Goal: Use online tool/utility: Use online tool/utility

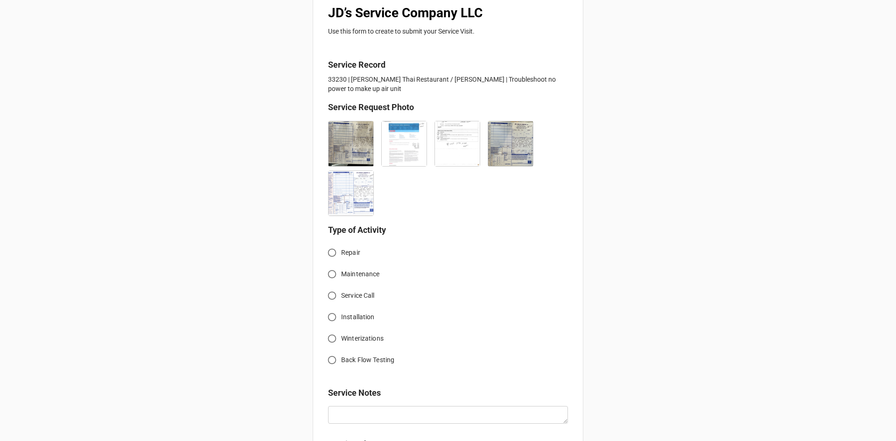
scroll to position [233, 0]
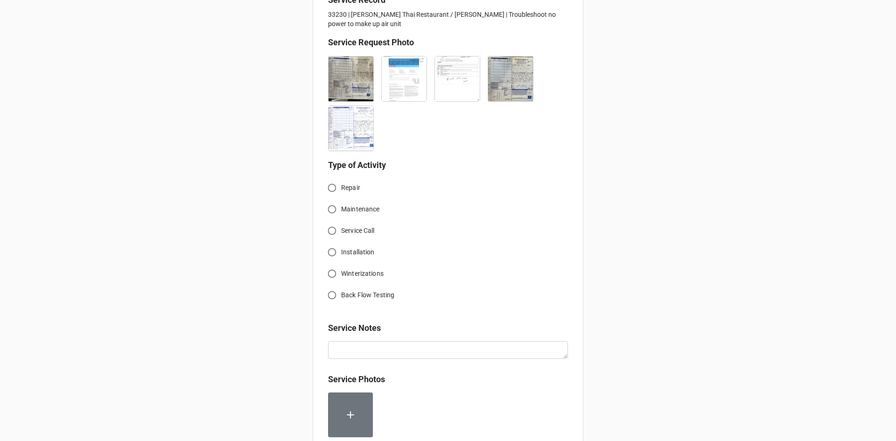
click at [332, 232] on input "Service Call" at bounding box center [332, 231] width 18 height 18
radio input "true"
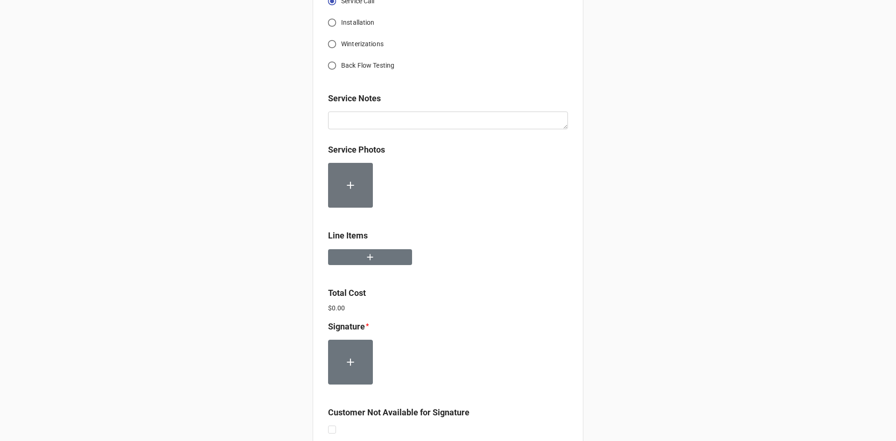
scroll to position [467, 0]
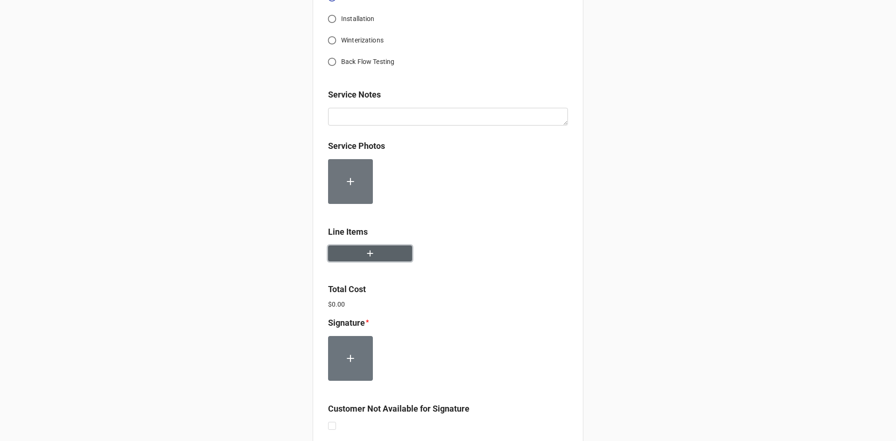
click at [389, 260] on button "button" at bounding box center [370, 253] width 84 height 16
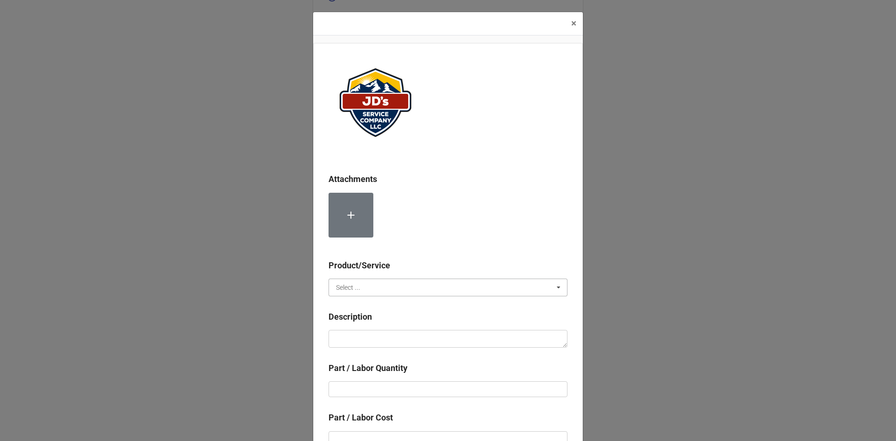
click at [386, 286] on input "text" at bounding box center [448, 287] width 238 height 17
click at [383, 307] on div "Services" at bounding box center [448, 304] width 238 height 17
click at [394, 342] on textarea at bounding box center [447, 339] width 239 height 18
paste textarea "9:00am-10:30am; Removed and replaced previously identified damaged contactor on…"
type textarea "x"
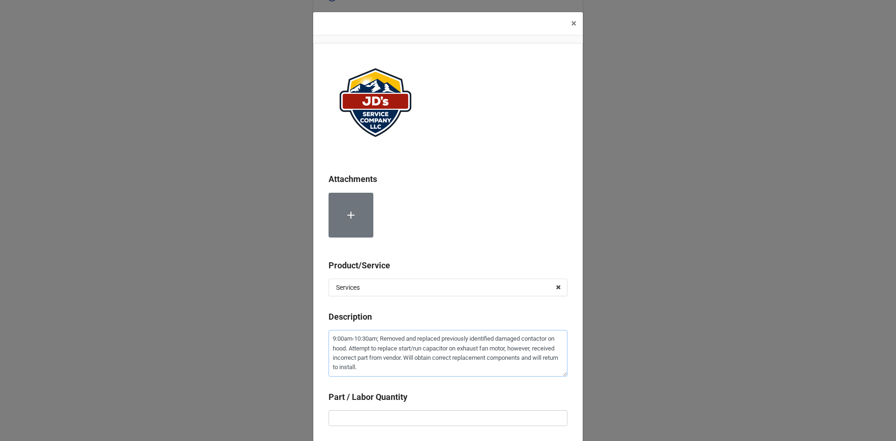
type textarea "9:00am-10:30am; Removed and replaced previously identified damaged contactor on…"
click at [418, 417] on input "text" at bounding box center [447, 418] width 239 height 16
type textarea "x"
type input "1"
type textarea "x"
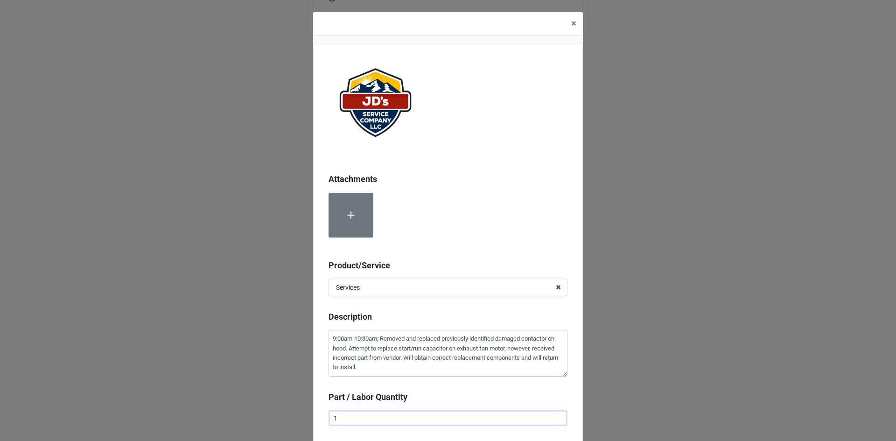
type input "1."
type textarea "x"
type input "1.5"
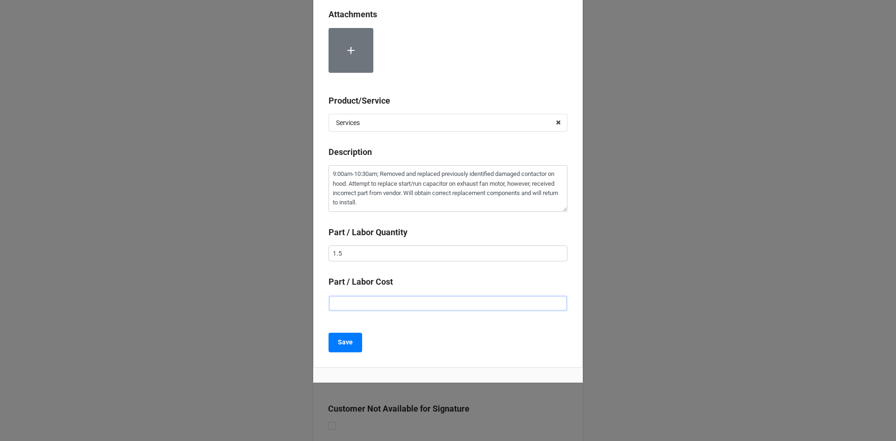
type textarea "x"
type input "$2.00"
type textarea "x"
type input "$22.00"
type textarea "x"
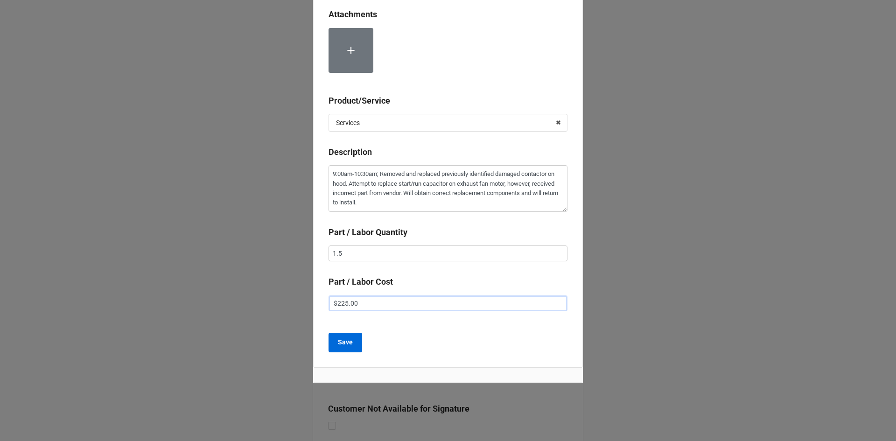
type input "$225.00"
click at [330, 339] on button "Save" at bounding box center [345, 343] width 34 height 20
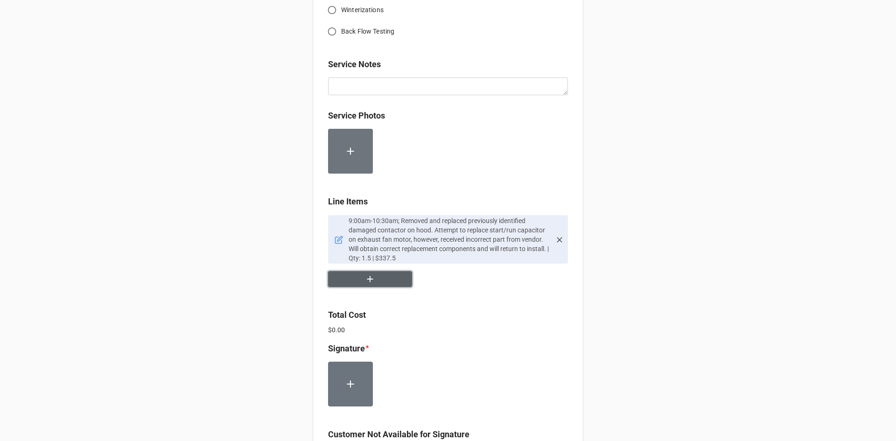
scroll to position [513, 0]
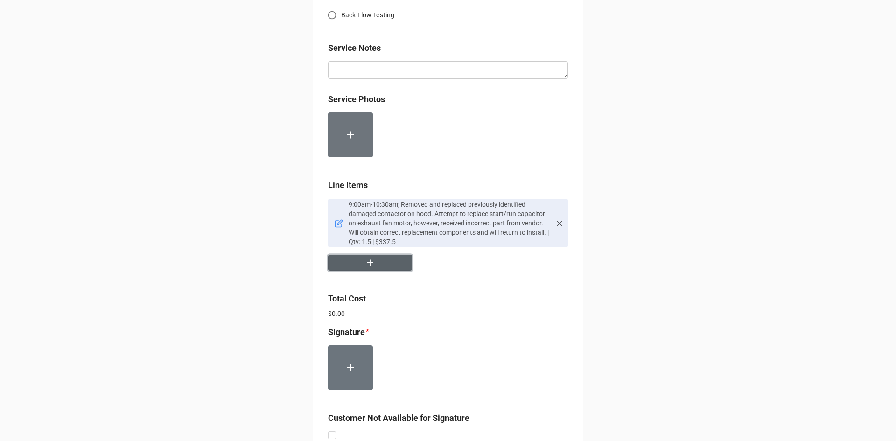
click at [376, 265] on button "button" at bounding box center [370, 263] width 84 height 16
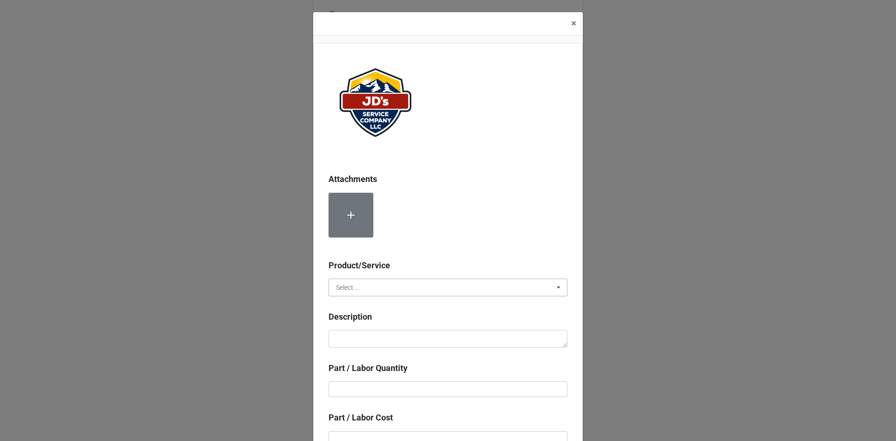
click at [408, 283] on input "text" at bounding box center [448, 287] width 238 height 17
click at [397, 322] on div "Material Cost" at bounding box center [448, 321] width 238 height 17
click at [398, 339] on textarea at bounding box center [447, 339] width 239 height 18
type textarea "x"
type textarea "C"
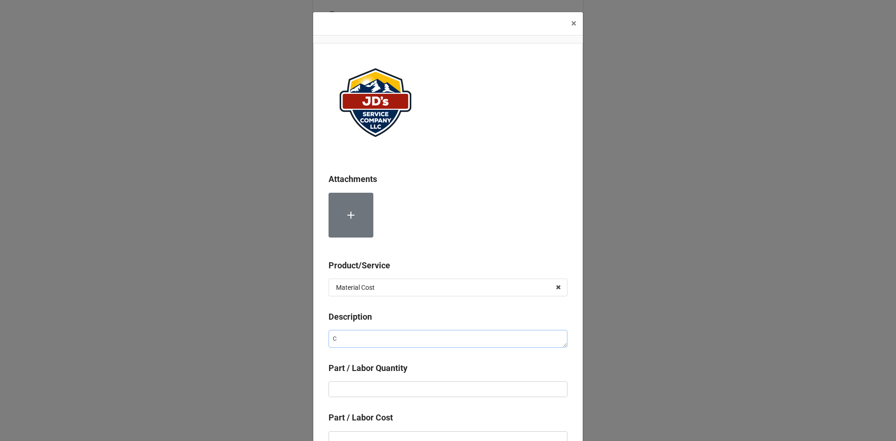
type textarea "x"
type textarea "Co"
type textarea "x"
type textarea "Con"
type textarea "x"
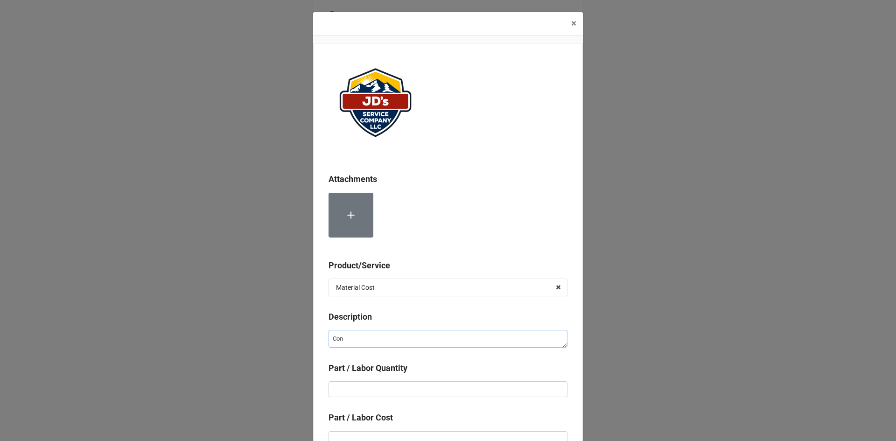
type textarea "Cont"
type textarea "x"
type textarea "Conta"
type textarea "x"
type textarea "Contac"
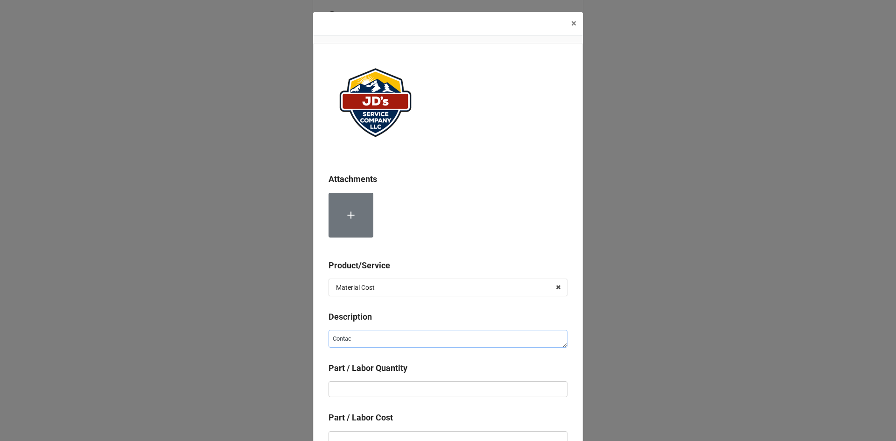
type textarea "x"
type textarea "Contact"
type textarea "x"
type textarea "Contactp"
type textarea "x"
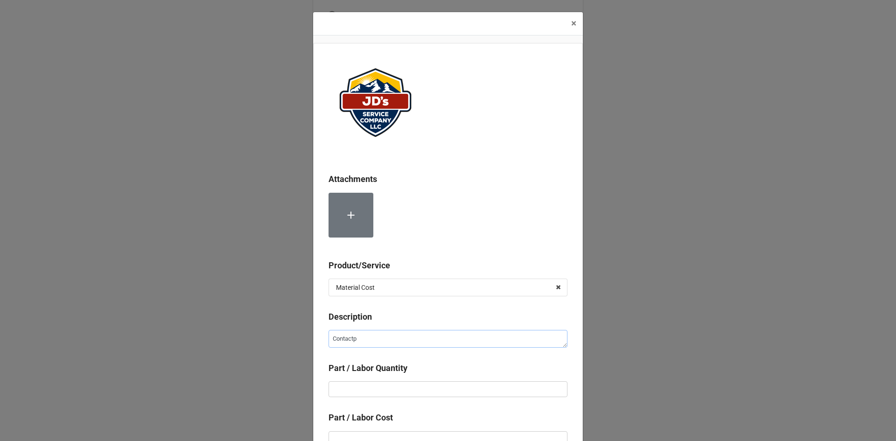
type textarea "Contact"
type textarea "x"
type textarea "Contacto"
type textarea "x"
type textarea "Contactor"
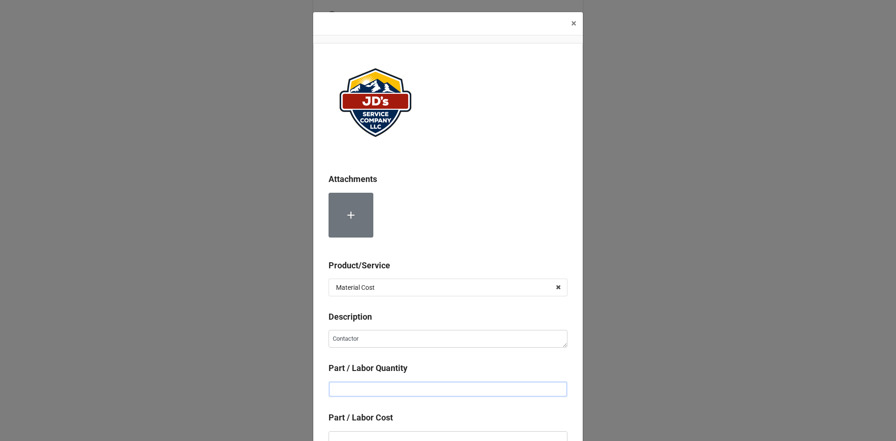
click at [390, 384] on input "text" at bounding box center [447, 389] width 239 height 16
type textarea "x"
type input "1"
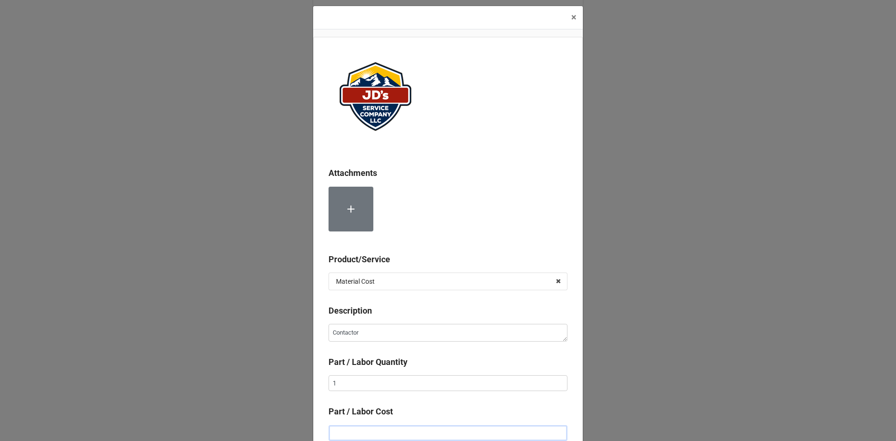
type textarea "x"
type input "$6.00"
type textarea "x"
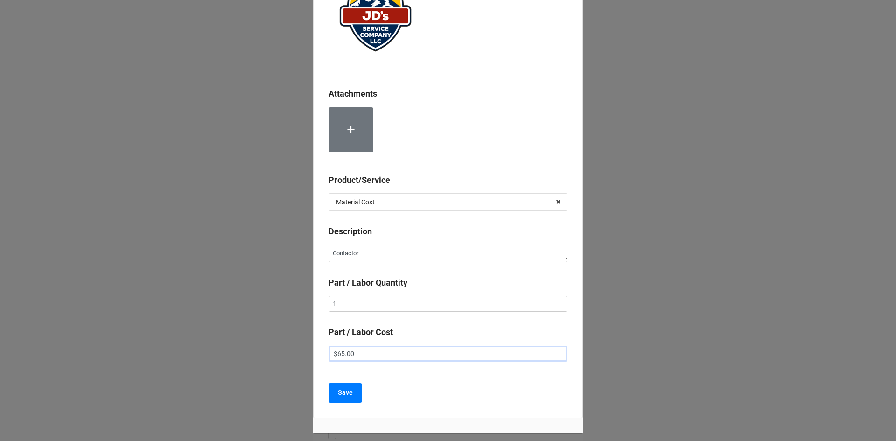
scroll to position [93, 0]
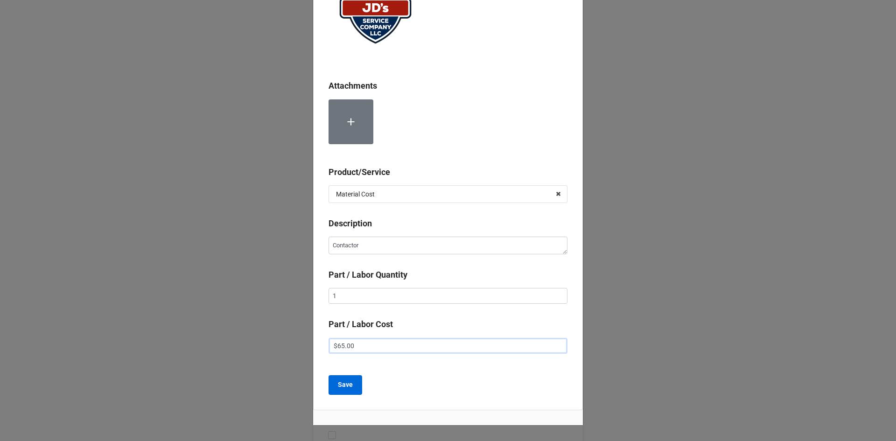
type input "$65.00"
click at [347, 391] on button "Save" at bounding box center [345, 385] width 34 height 20
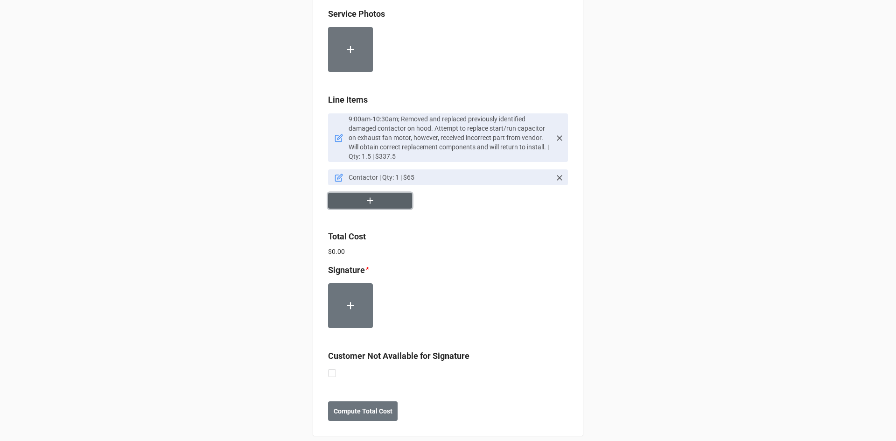
scroll to position [609, 0]
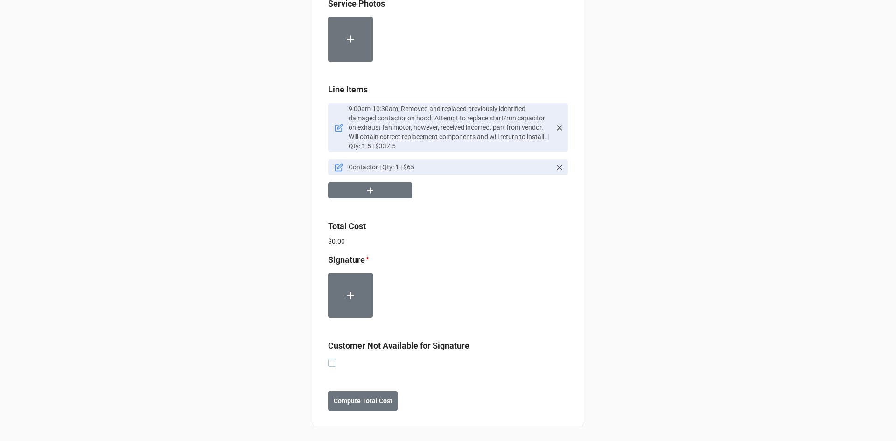
click at [331, 359] on label at bounding box center [332, 359] width 8 height 0
checkbox input "true"
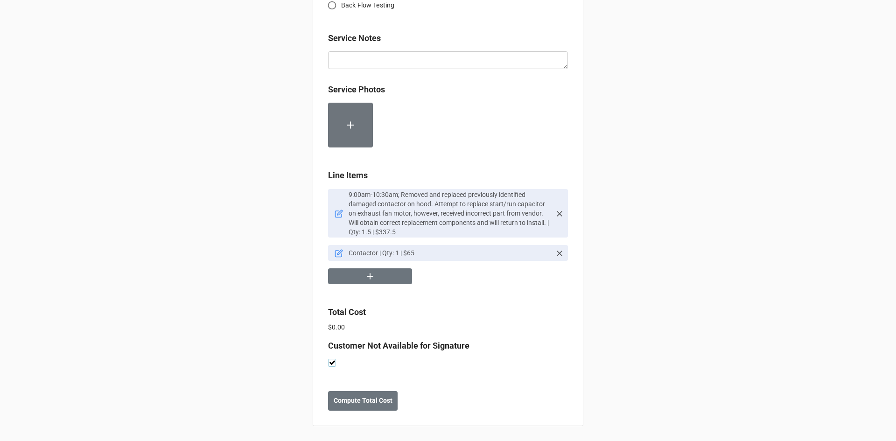
scroll to position [523, 0]
click at [368, 405] on b "Compute Total Cost" at bounding box center [363, 401] width 59 height 10
click at [337, 401] on b "Save" at bounding box center [344, 401] width 15 height 10
